Goal: Find specific page/section: Find specific page/section

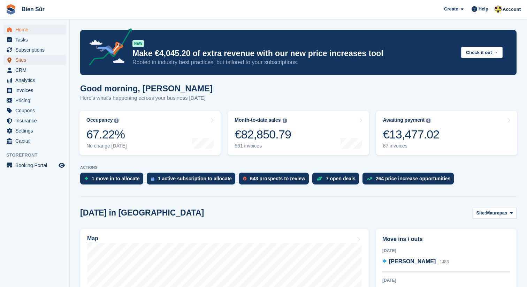
click at [34, 61] on span "Sites" at bounding box center [36, 60] width 42 height 10
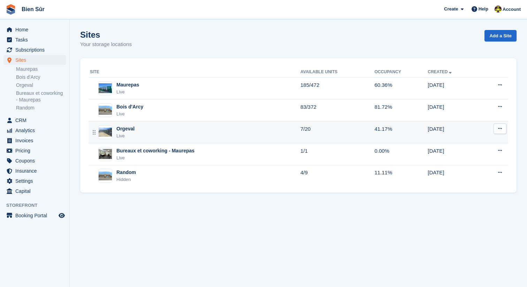
click at [133, 129] on div "Orgeval" at bounding box center [125, 128] width 18 height 7
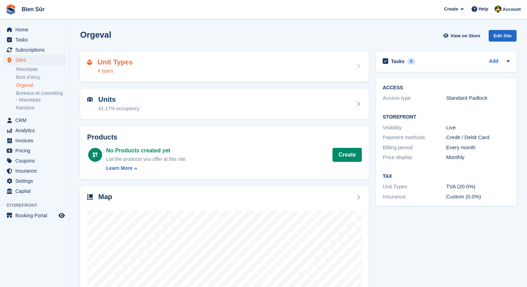
click at [151, 73] on div "Unit Types 4 types" at bounding box center [224, 66] width 274 height 17
